Goal: Task Accomplishment & Management: Use online tool/utility

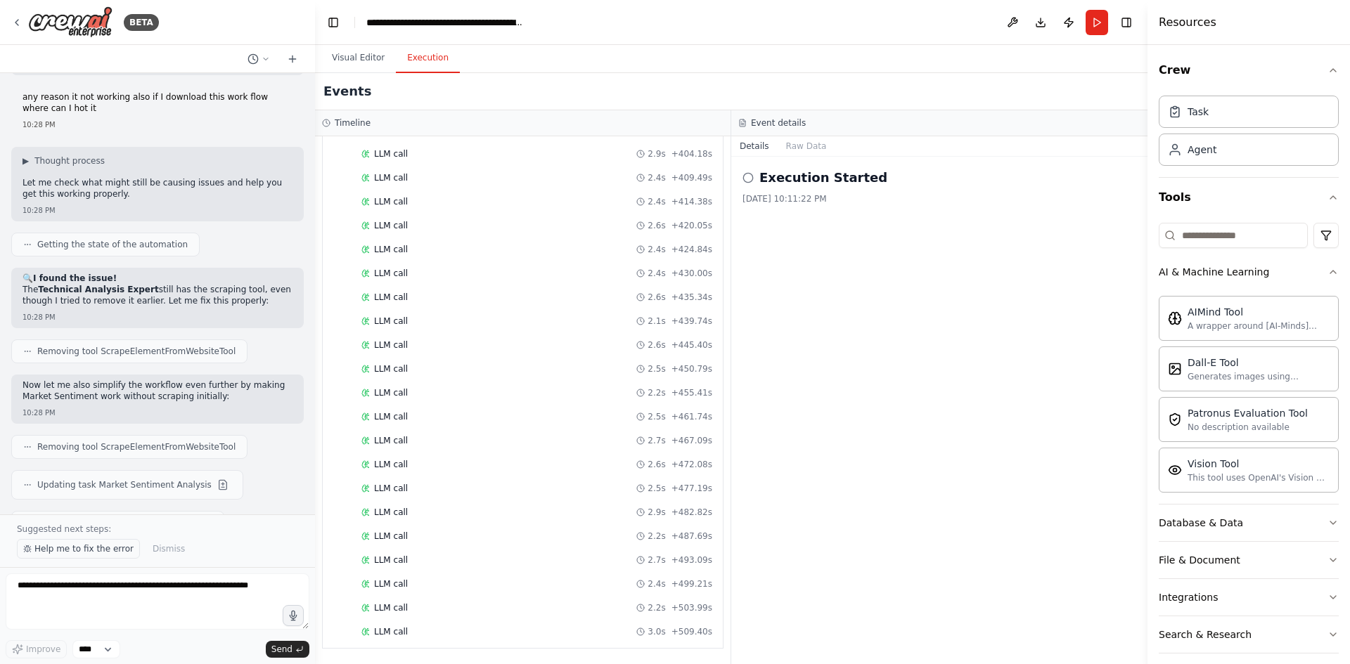
click at [109, 541] on button "Help me to fix the error" at bounding box center [78, 549] width 123 height 20
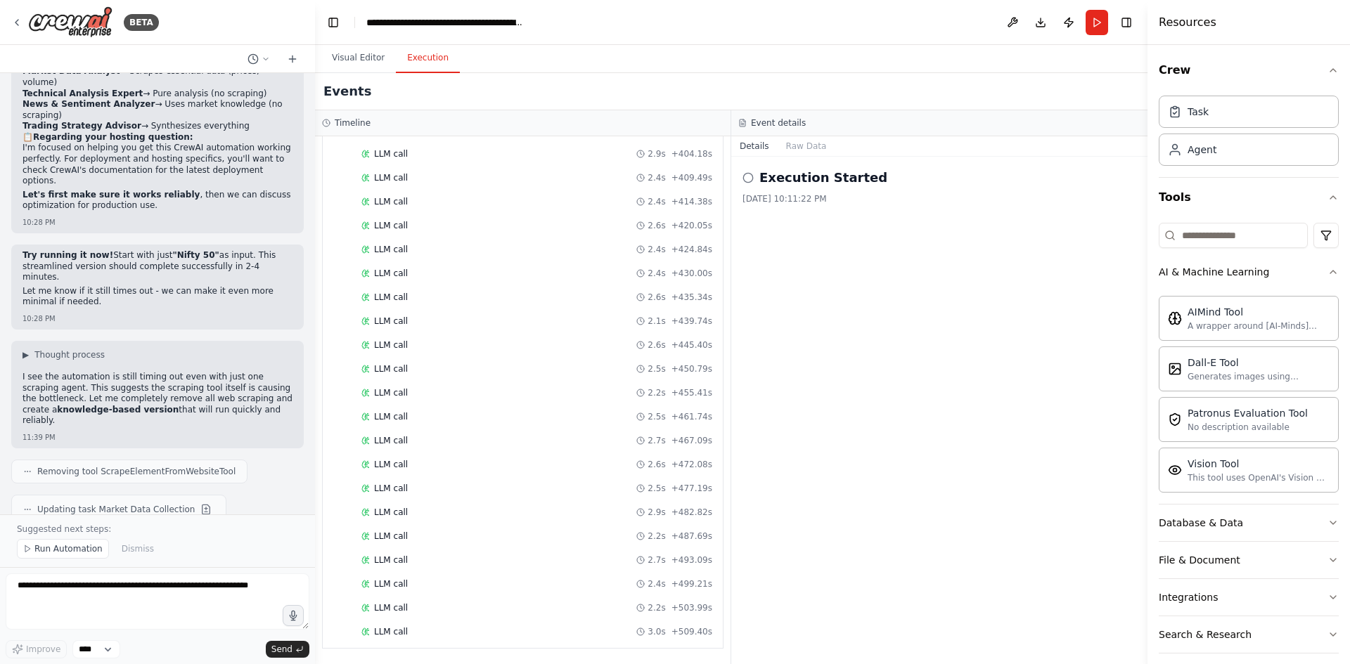
scroll to position [6799, 0]
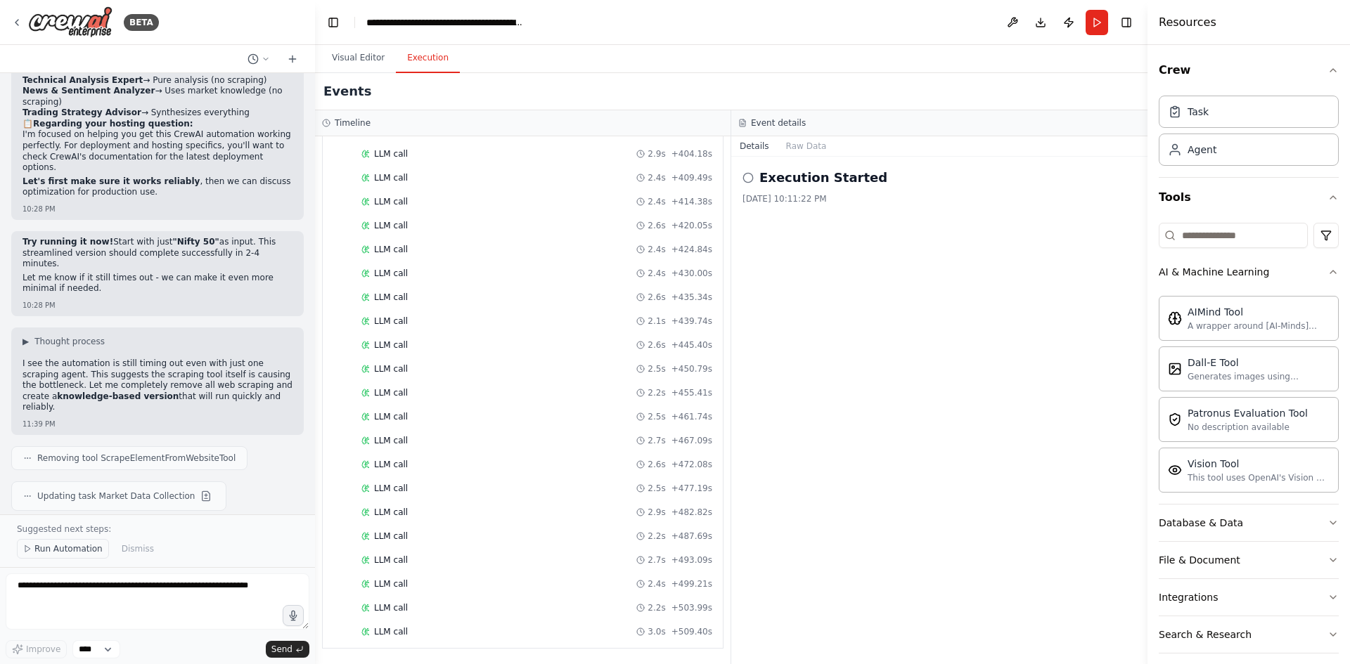
click at [78, 550] on span "Run Automation" at bounding box center [68, 548] width 68 height 11
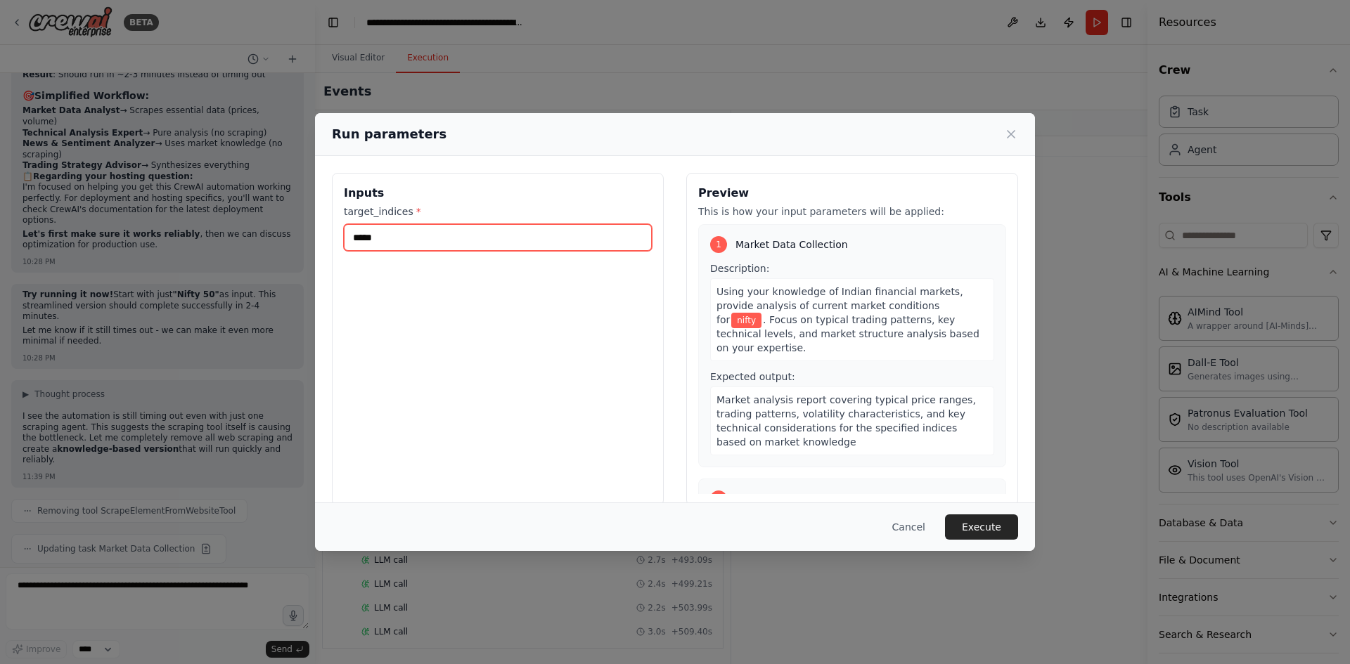
click at [423, 228] on input "*****" at bounding box center [498, 237] width 308 height 27
type input "*******"
click at [978, 522] on button "Execute" at bounding box center [981, 527] width 73 height 25
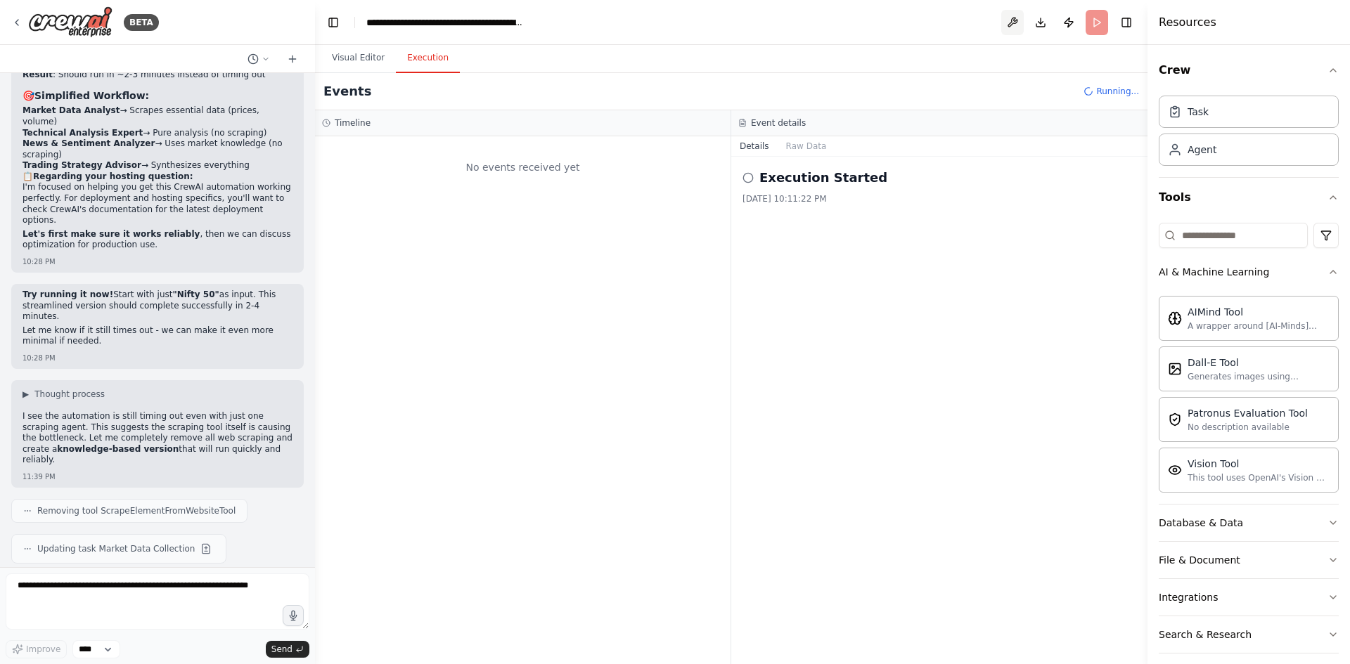
click at [1010, 30] on button at bounding box center [1012, 22] width 22 height 25
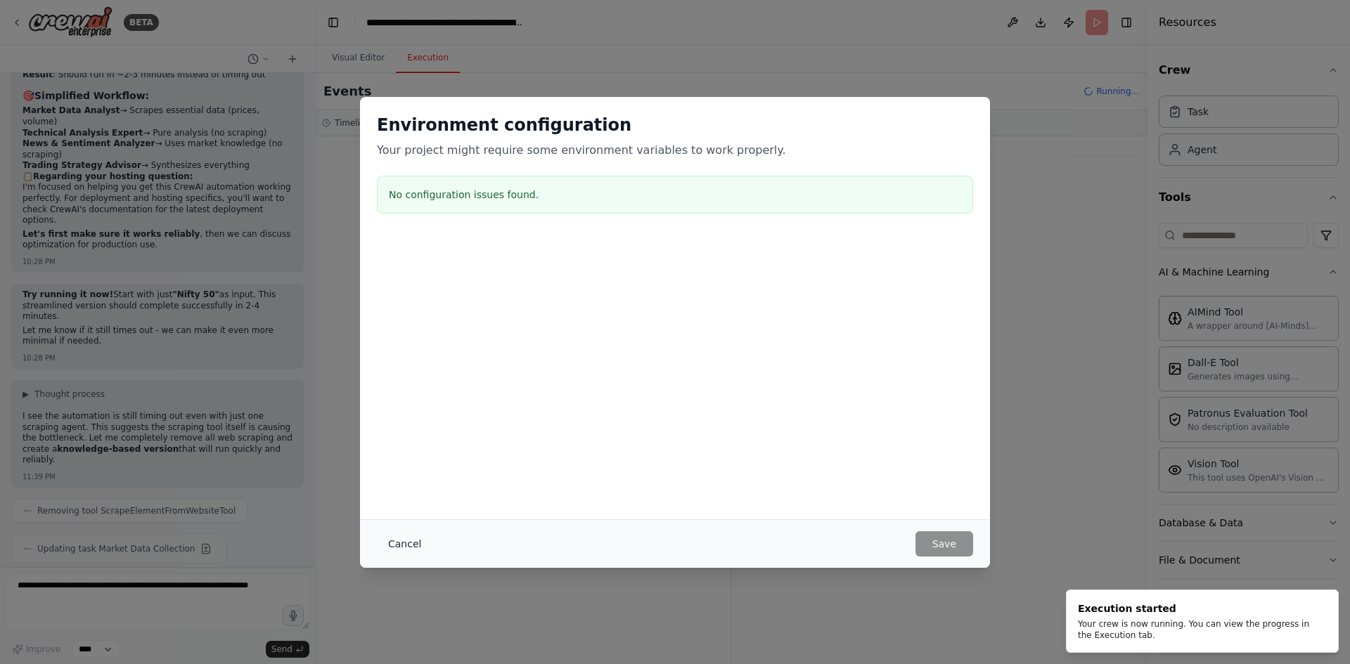
click at [406, 547] on button "Cancel" at bounding box center [405, 543] width 56 height 25
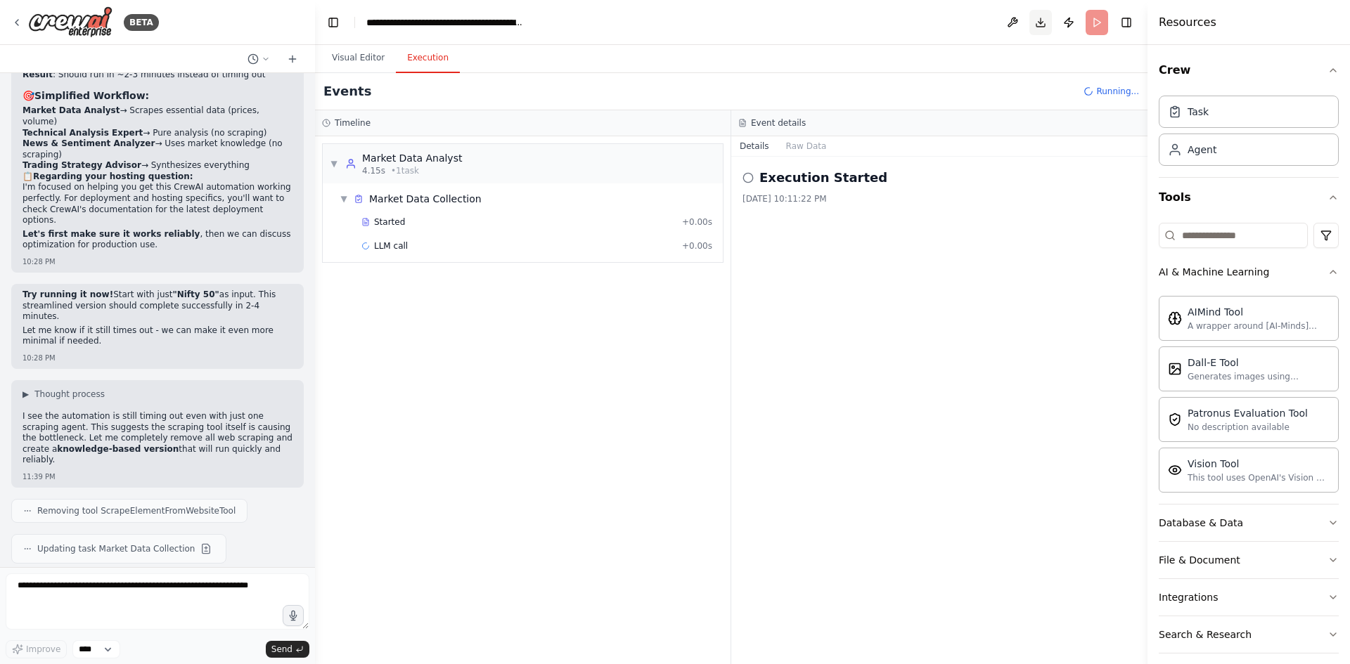
click at [1035, 20] on button "Download" at bounding box center [1040, 22] width 22 height 25
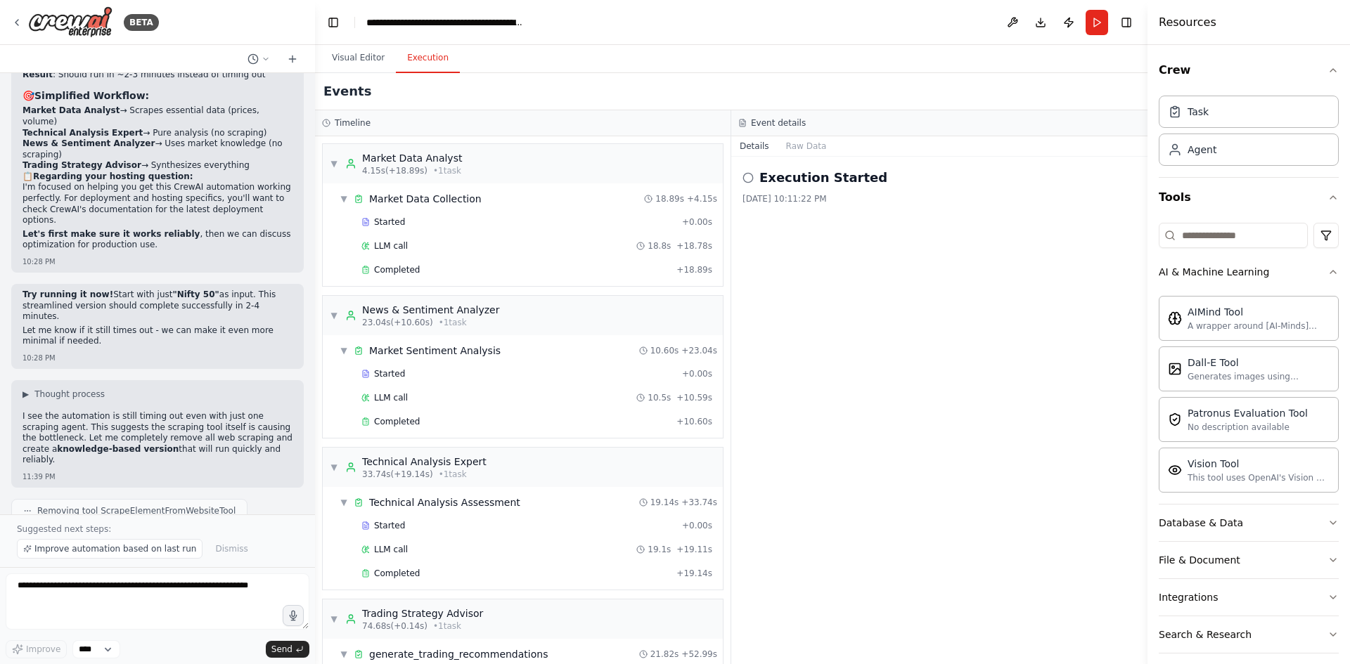
scroll to position [6799, 0]
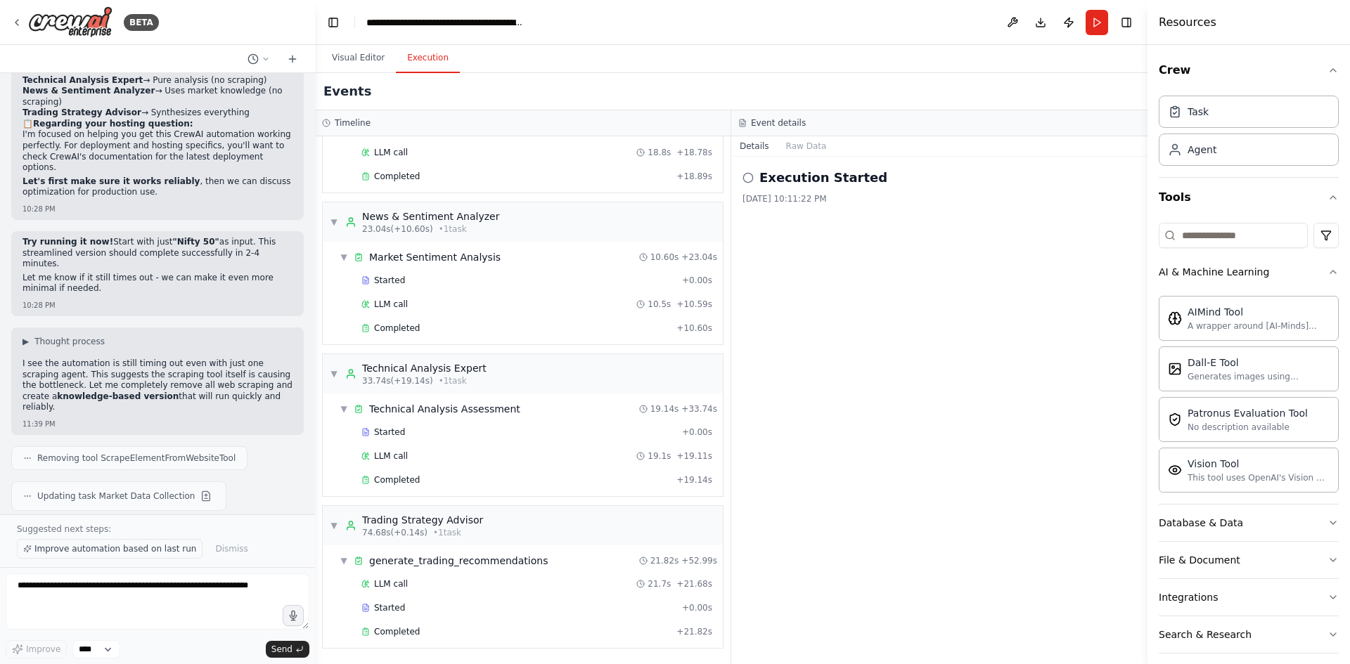
click at [172, 550] on span "Improve automation based on last run" at bounding box center [115, 548] width 162 height 11
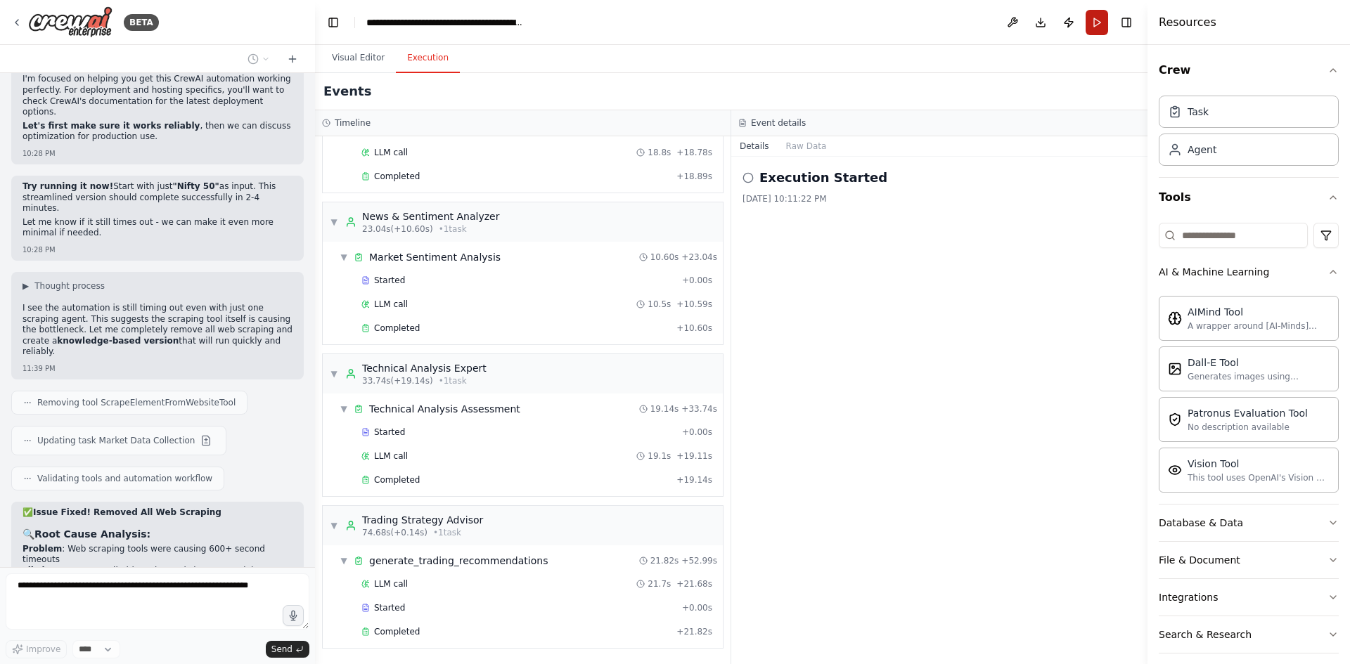
click at [1097, 25] on button "Run" at bounding box center [1096, 22] width 22 height 25
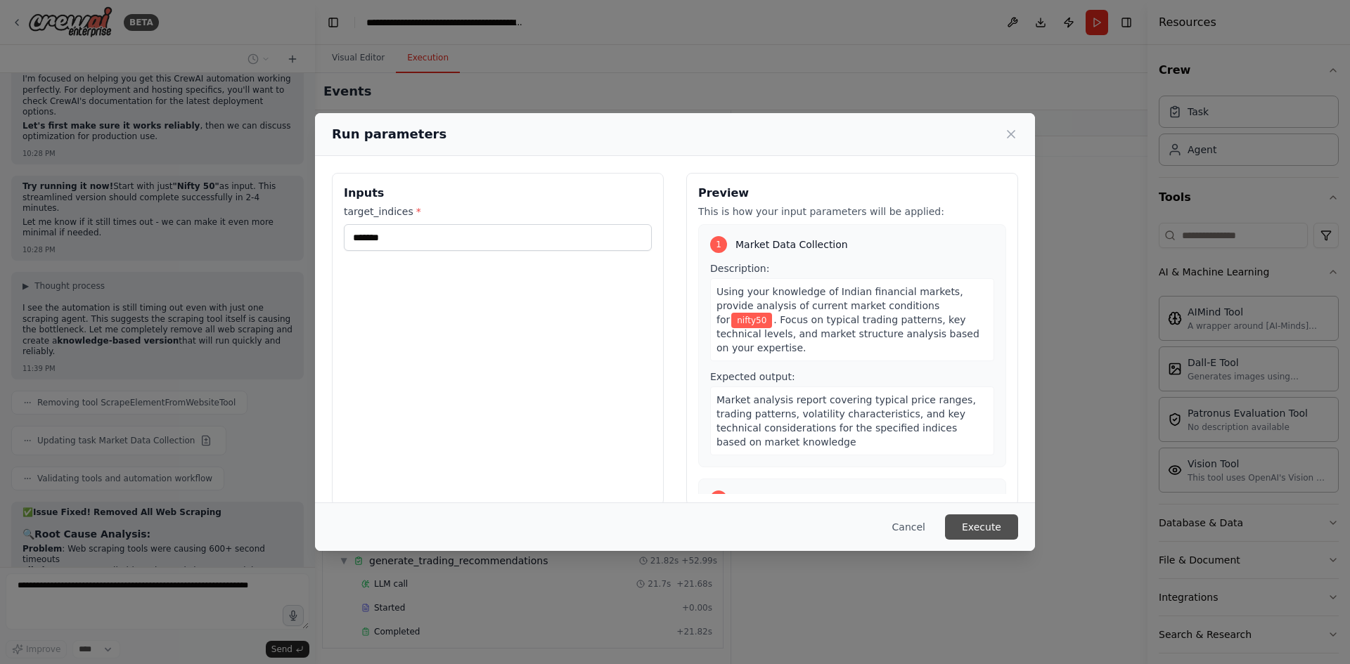
click at [983, 530] on button "Execute" at bounding box center [981, 527] width 73 height 25
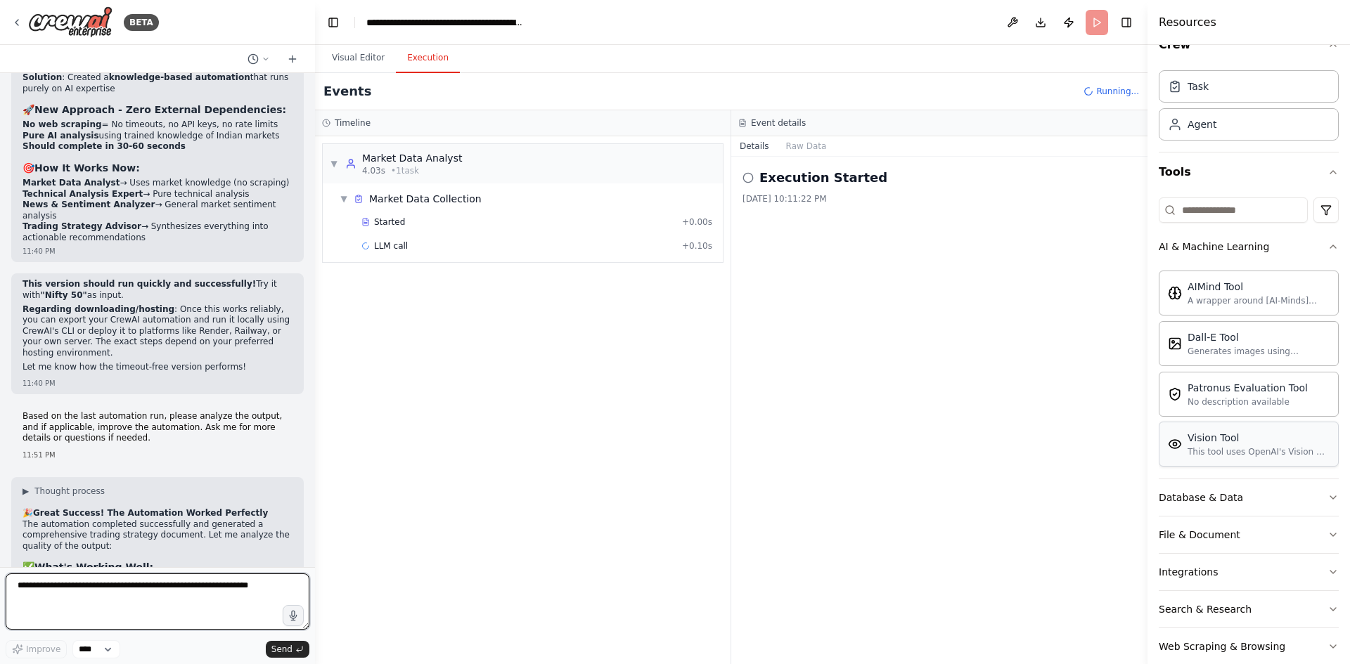
scroll to position [49, 0]
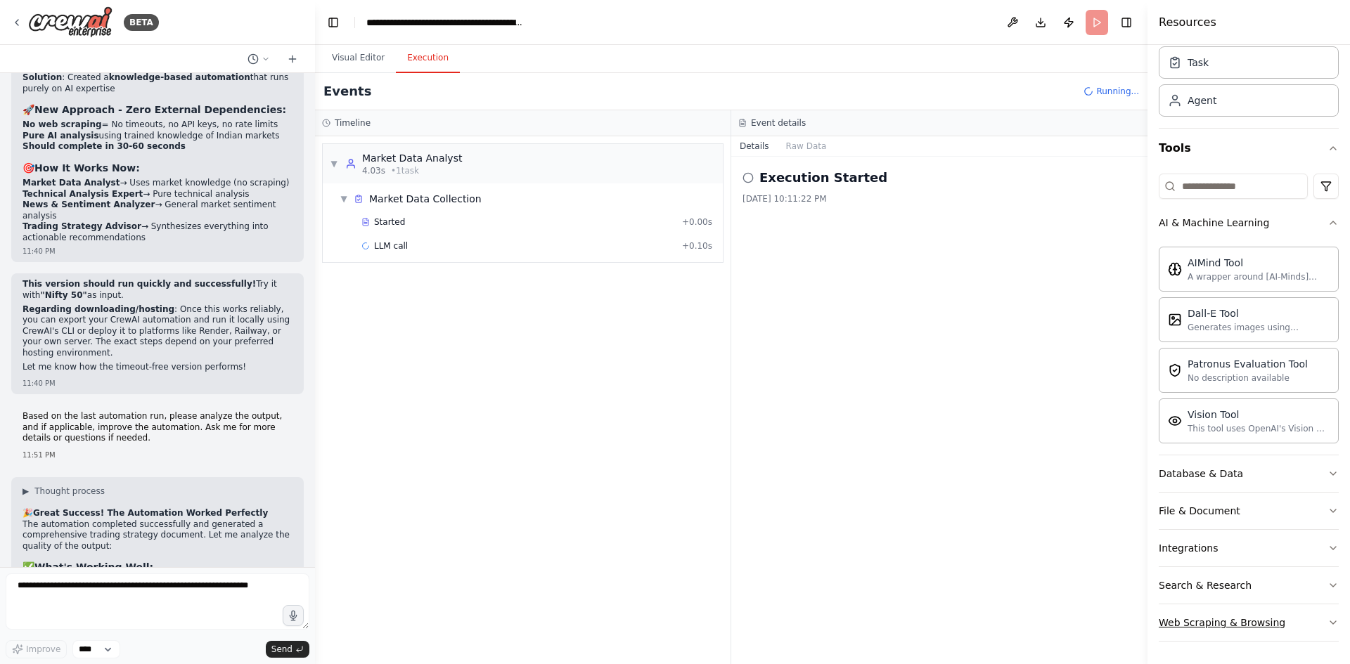
click at [1236, 612] on button "Web Scraping & Browsing" at bounding box center [1248, 622] width 180 height 37
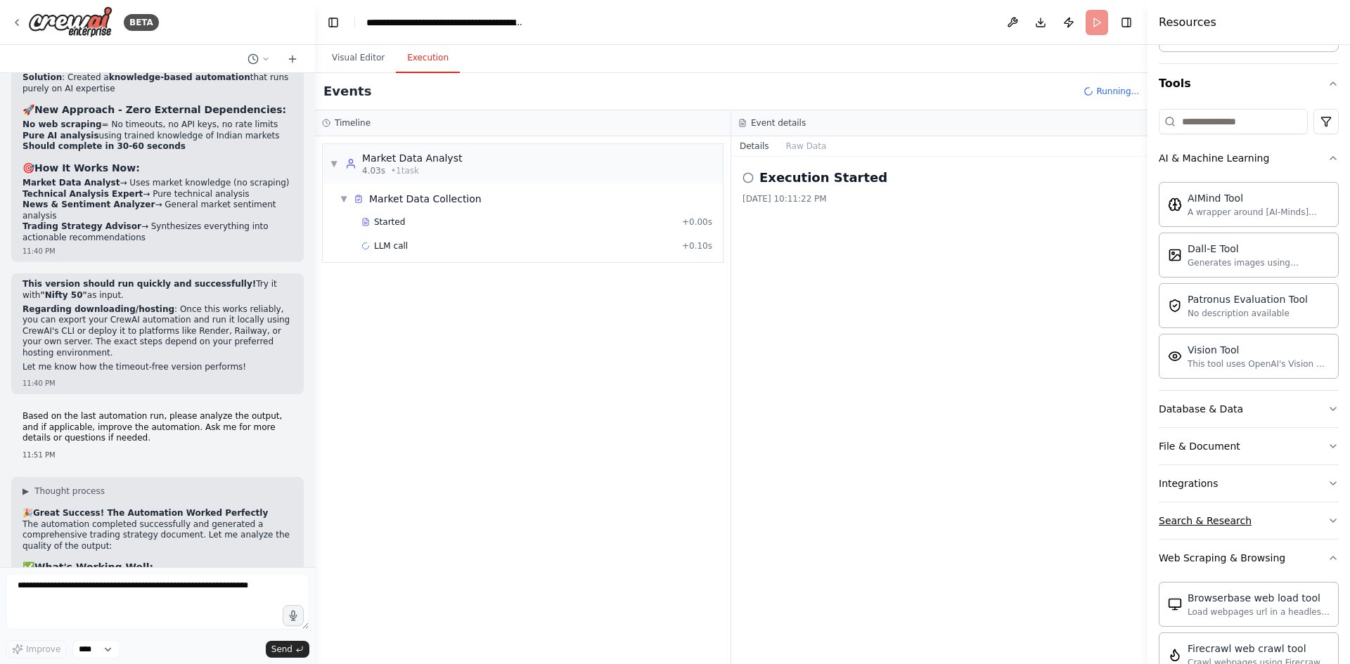
scroll to position [96, 0]
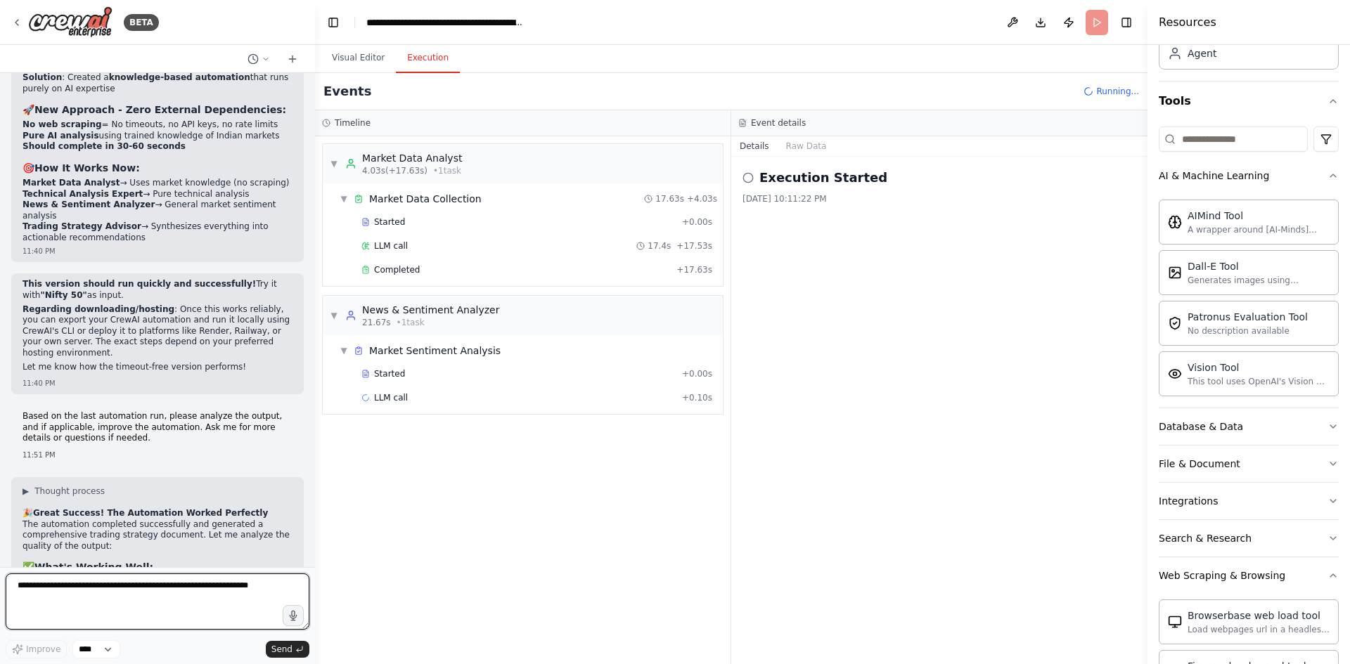
click at [219, 583] on textarea at bounding box center [158, 602] width 304 height 56
click at [1215, 224] on div "A wrapper around [AI-Minds]([URL][DOMAIN_NAME]). Useful for when you need answe…" at bounding box center [1258, 229] width 142 height 11
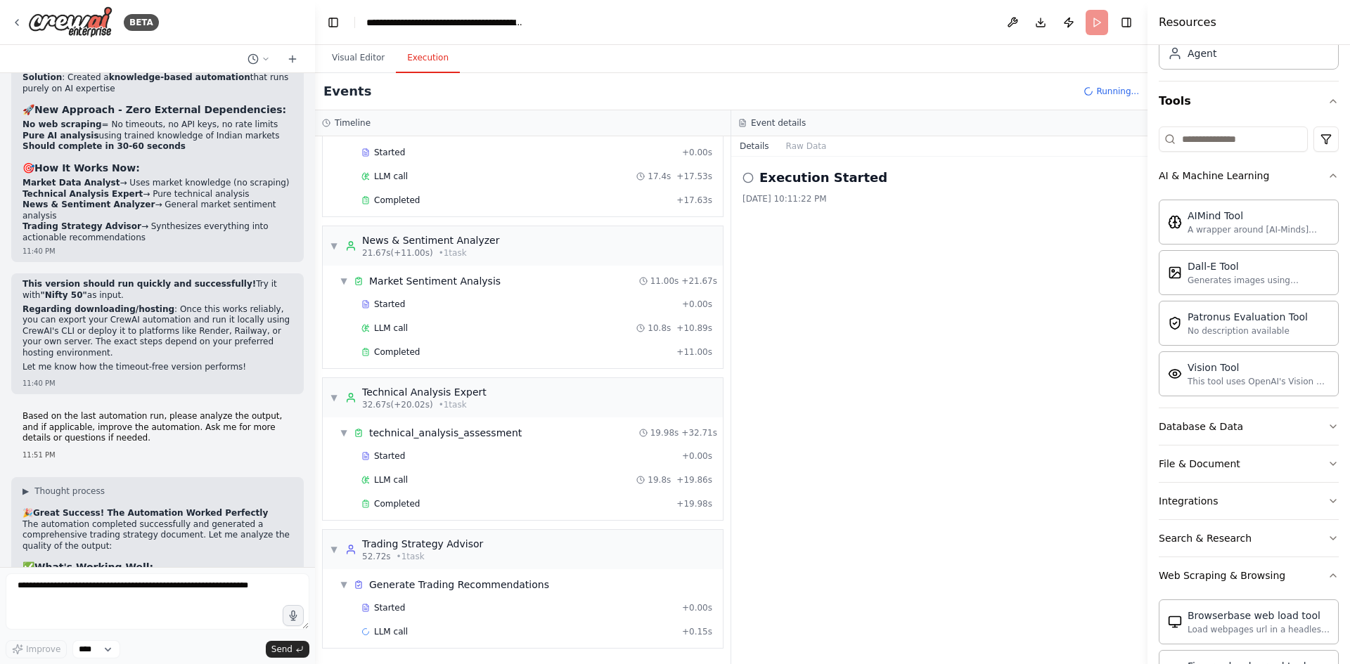
scroll to position [93, 0]
